Goal: Find specific page/section: Find specific page/section

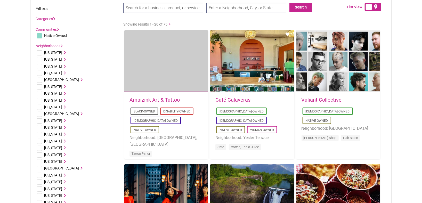
scroll to position [21, 0]
click at [40, 160] on input "checkbox" at bounding box center [39, 161] width 5 height 5
checkbox input "true"
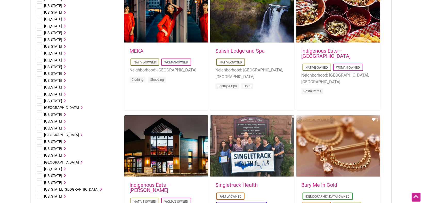
scroll to position [334, 0]
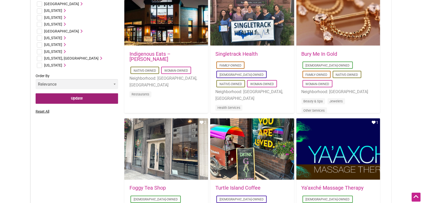
click at [86, 97] on input "Update" at bounding box center [77, 98] width 82 height 11
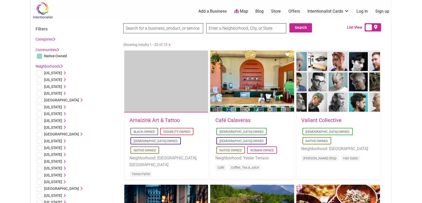
click at [221, 22] on div "Search Search List View" at bounding box center [210, 30] width 361 height 19
click at [221, 23] on div "Search Search List View" at bounding box center [210, 30] width 361 height 19
click at [217, 25] on input "text" at bounding box center [246, 28] width 80 height 10
type input "louisville kentucky"
click at [294, 27] on button "Search" at bounding box center [300, 27] width 23 height 9
